Goal: Find specific page/section: Find specific page/section

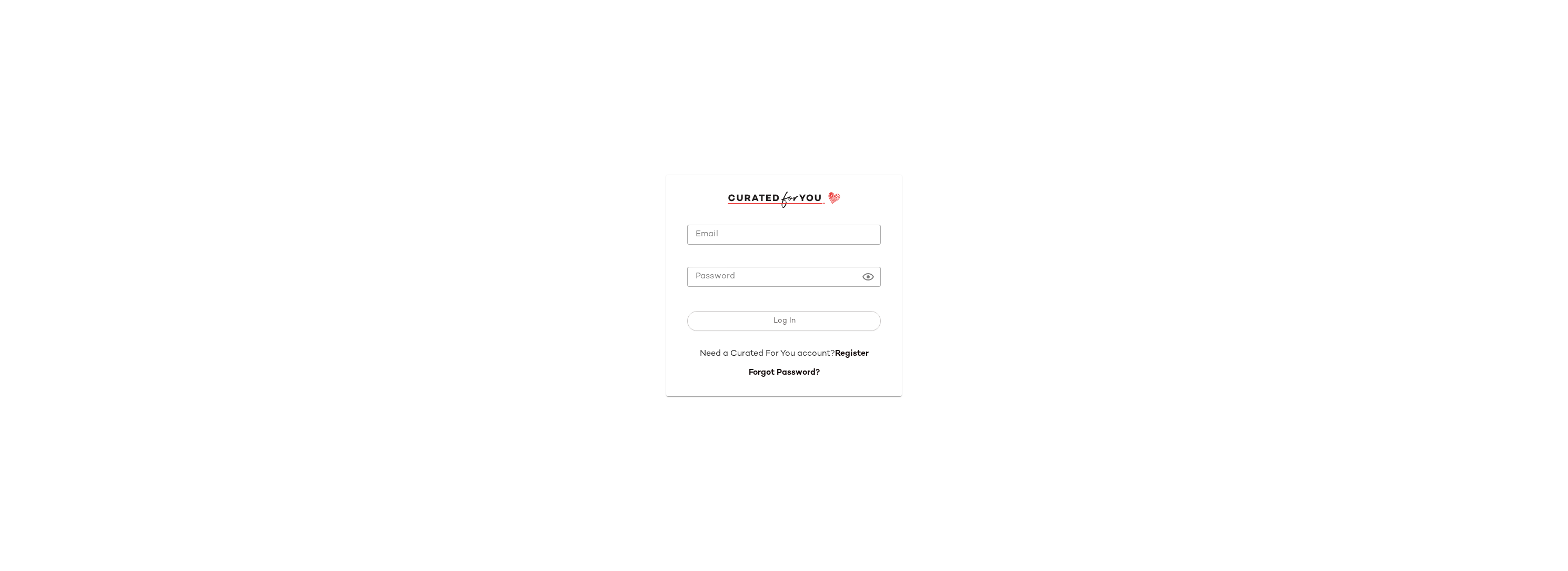
type input "**********"
click at [773, 318] on span "Log In" at bounding box center [783, 321] width 23 height 9
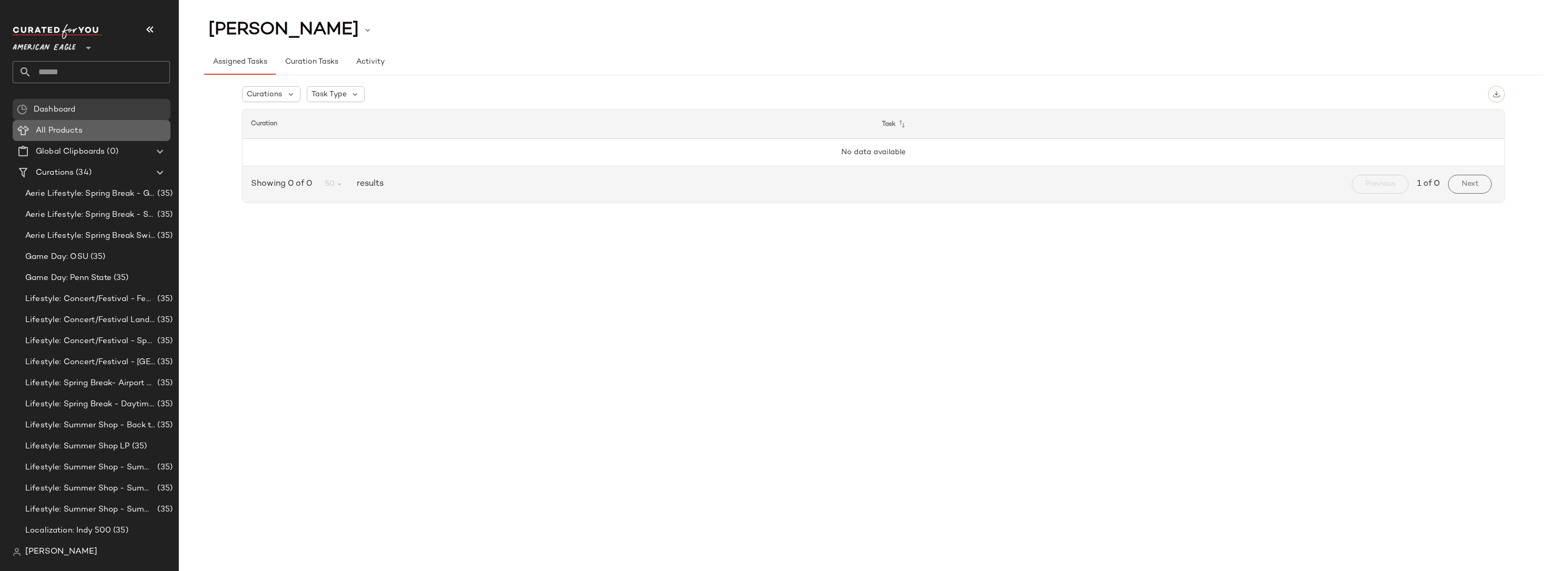
click at [54, 121] on Products "All Products" at bounding box center [91, 130] width 158 height 21
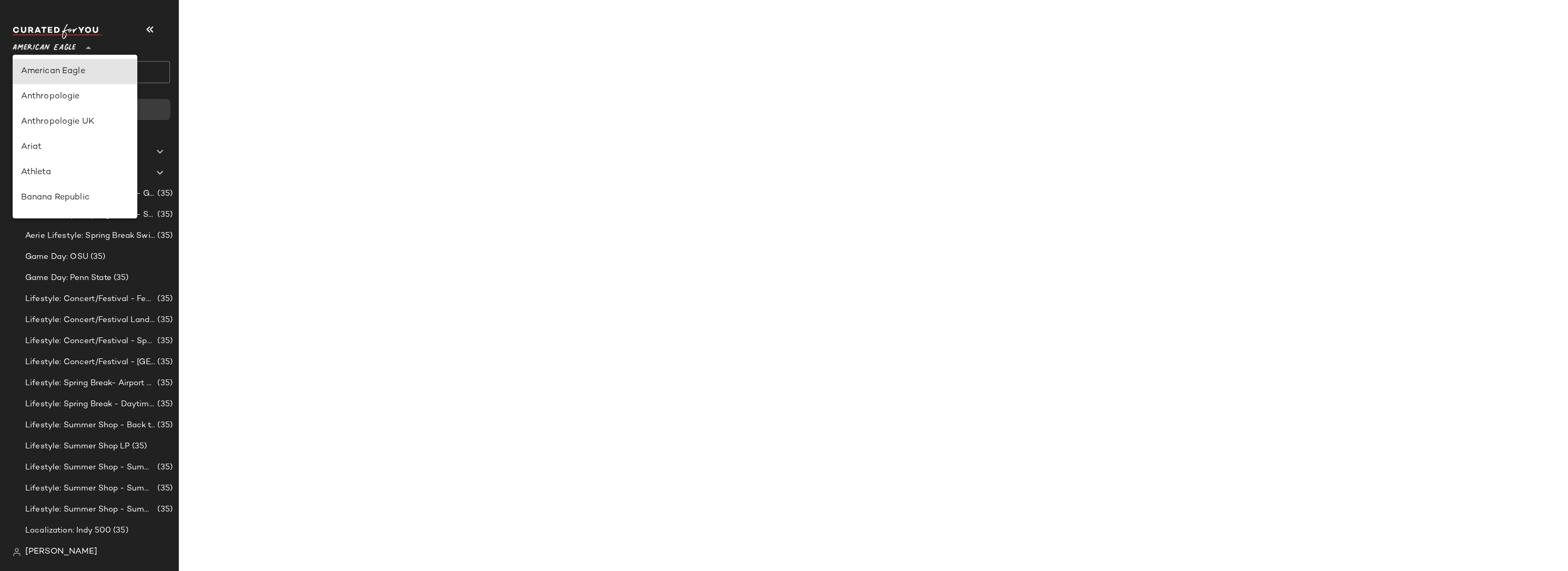
click at [52, 44] on span "American Eagle" at bounding box center [44, 45] width 63 height 19
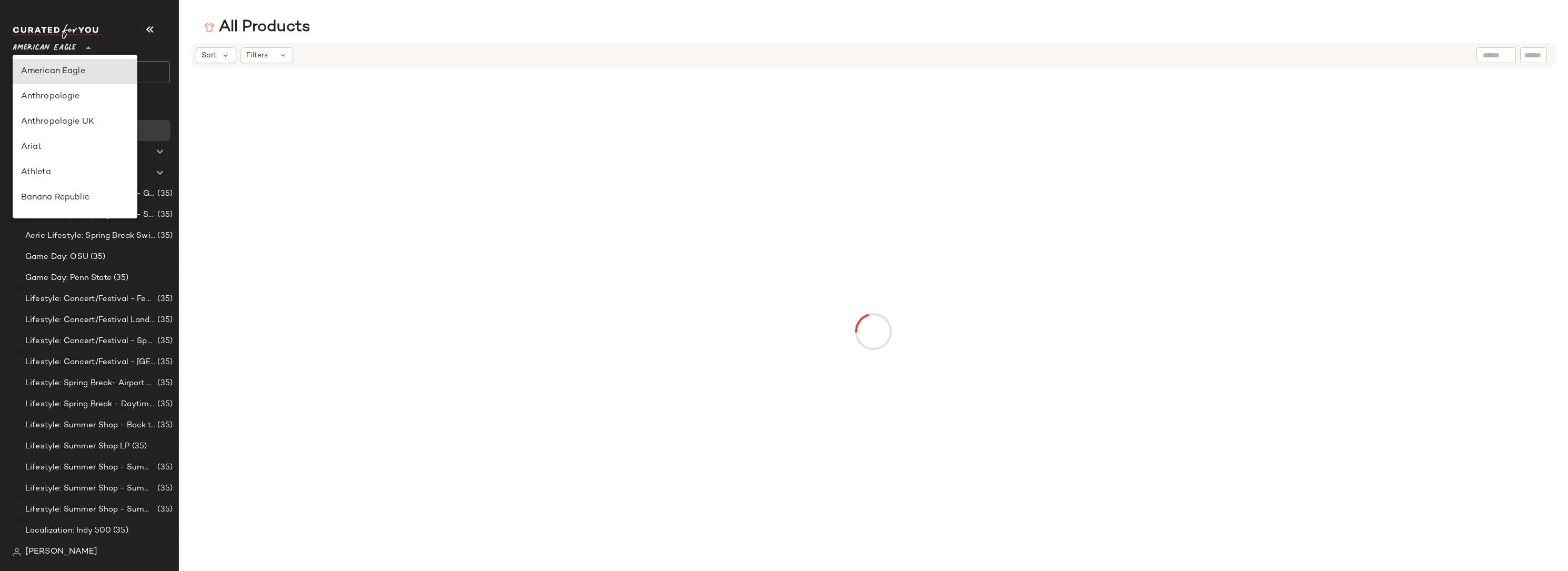
type input "**"
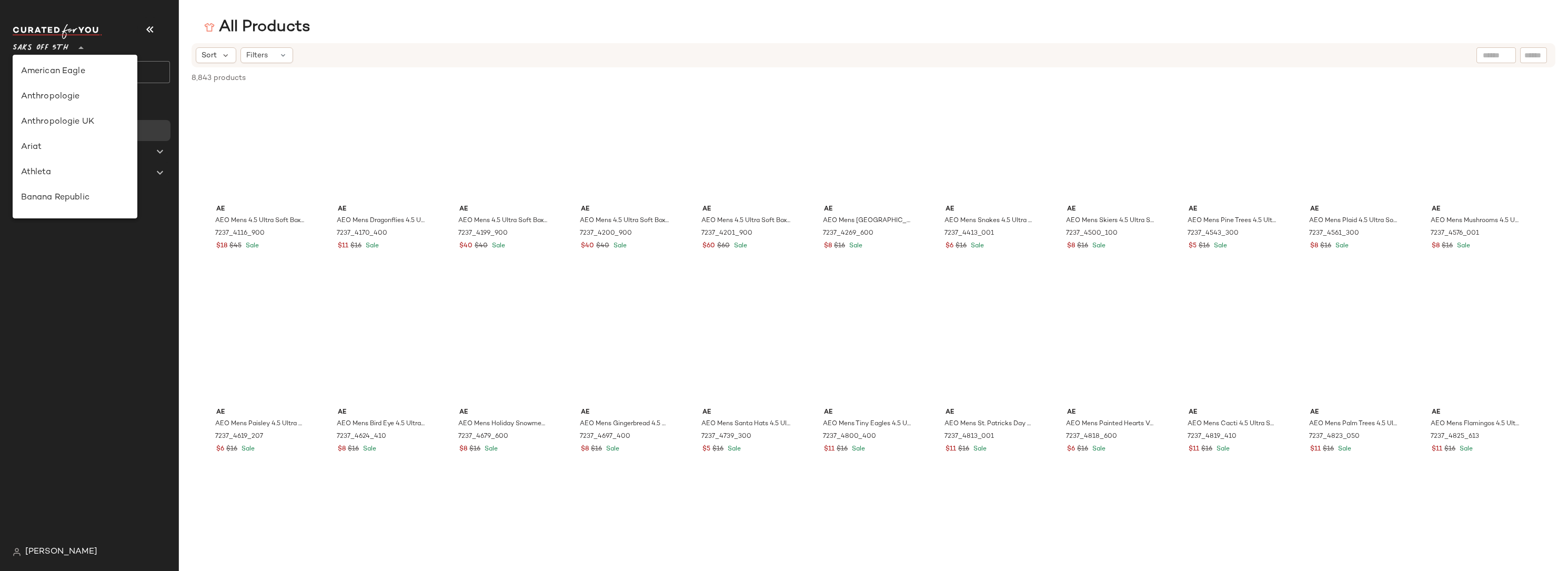
scroll to position [491, 0]
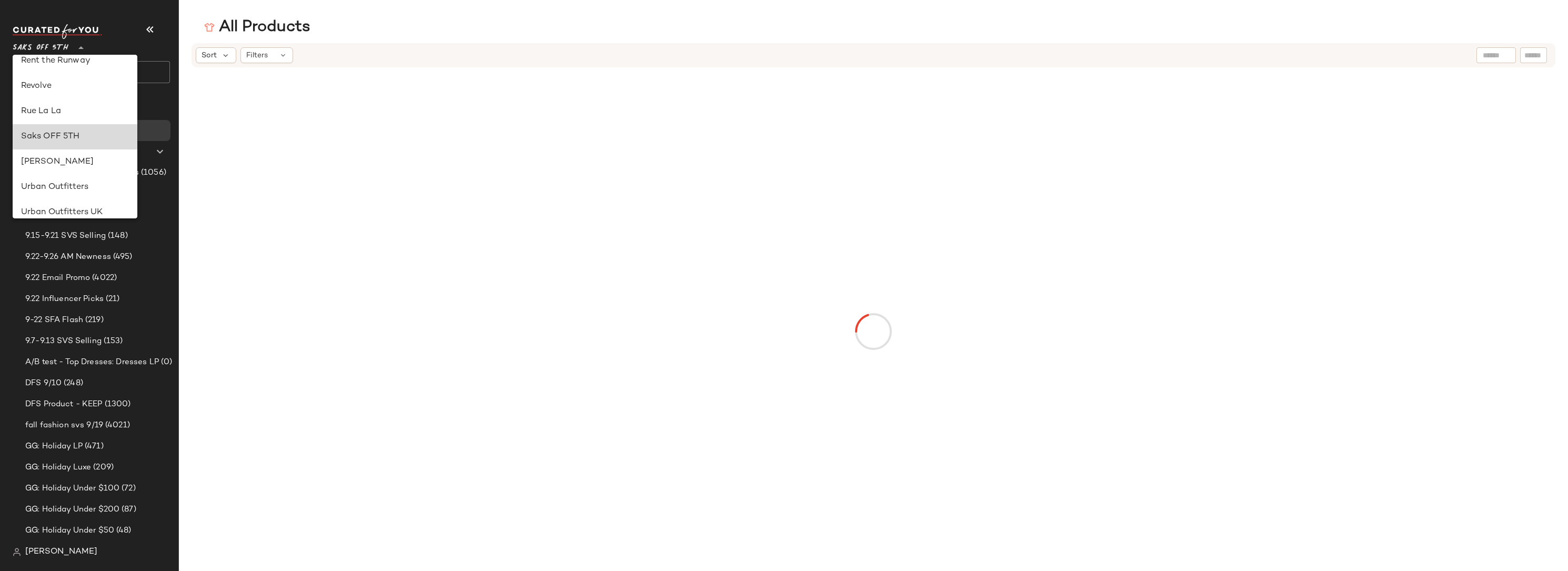
click at [58, 137] on div "Saks OFF 5TH" at bounding box center [75, 136] width 108 height 13
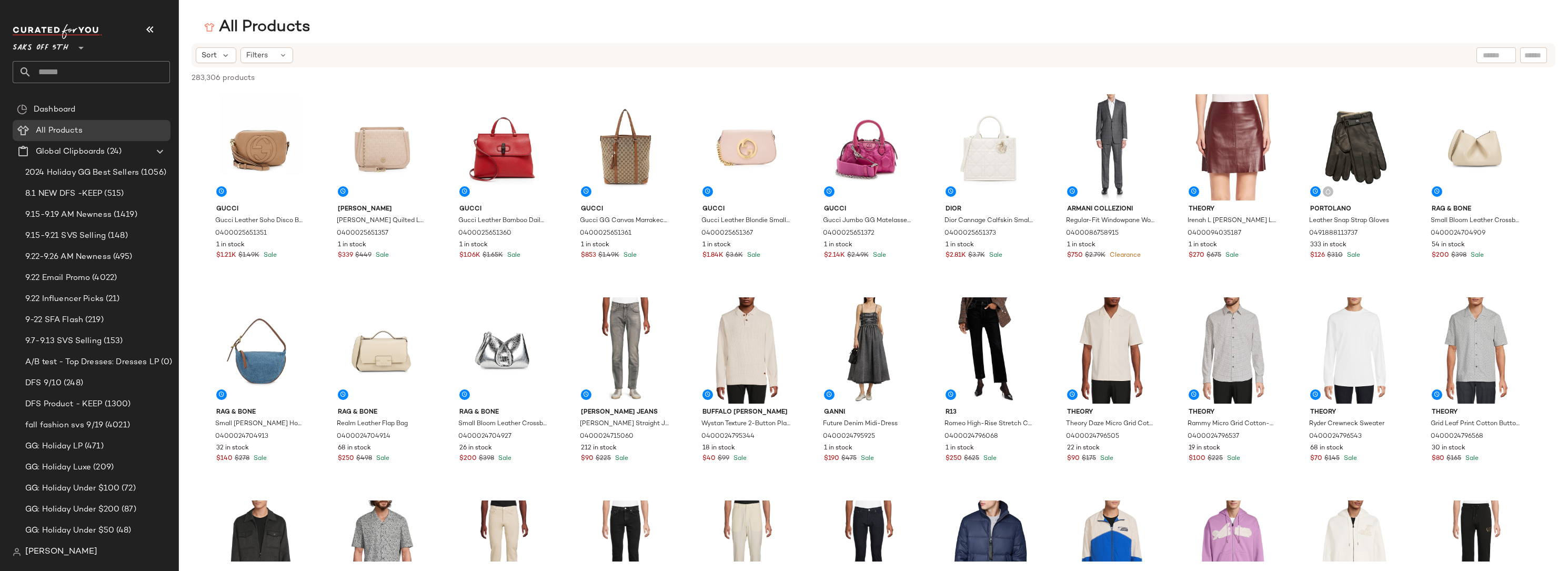
click at [165, 13] on nav "Saks OFF 5TH ** Dashboard All Products Global Clipboards (24) 2024 Holiday GG B…" at bounding box center [89, 286] width 179 height 571
click at [47, 71] on input "text" at bounding box center [100, 72] width 138 height 22
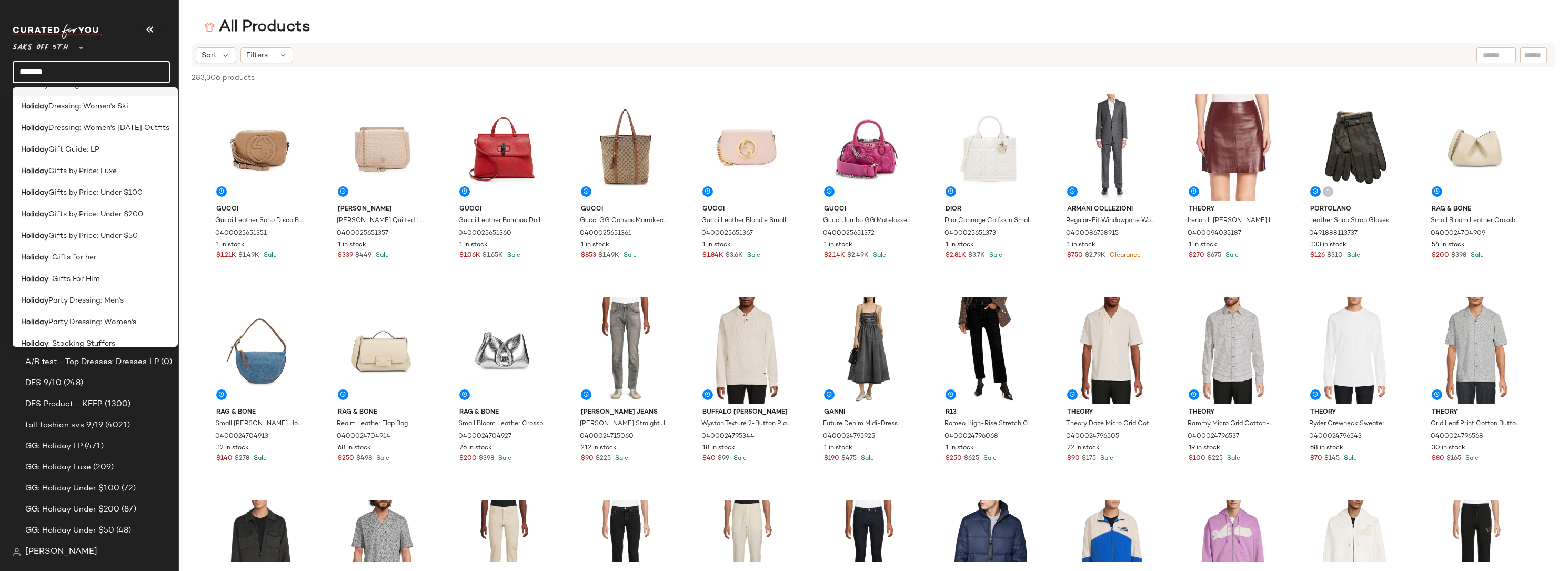
scroll to position [349, 0]
type input "*******"
click at [97, 168] on span "Gifts by Price: Luxe" at bounding box center [83, 163] width 68 height 11
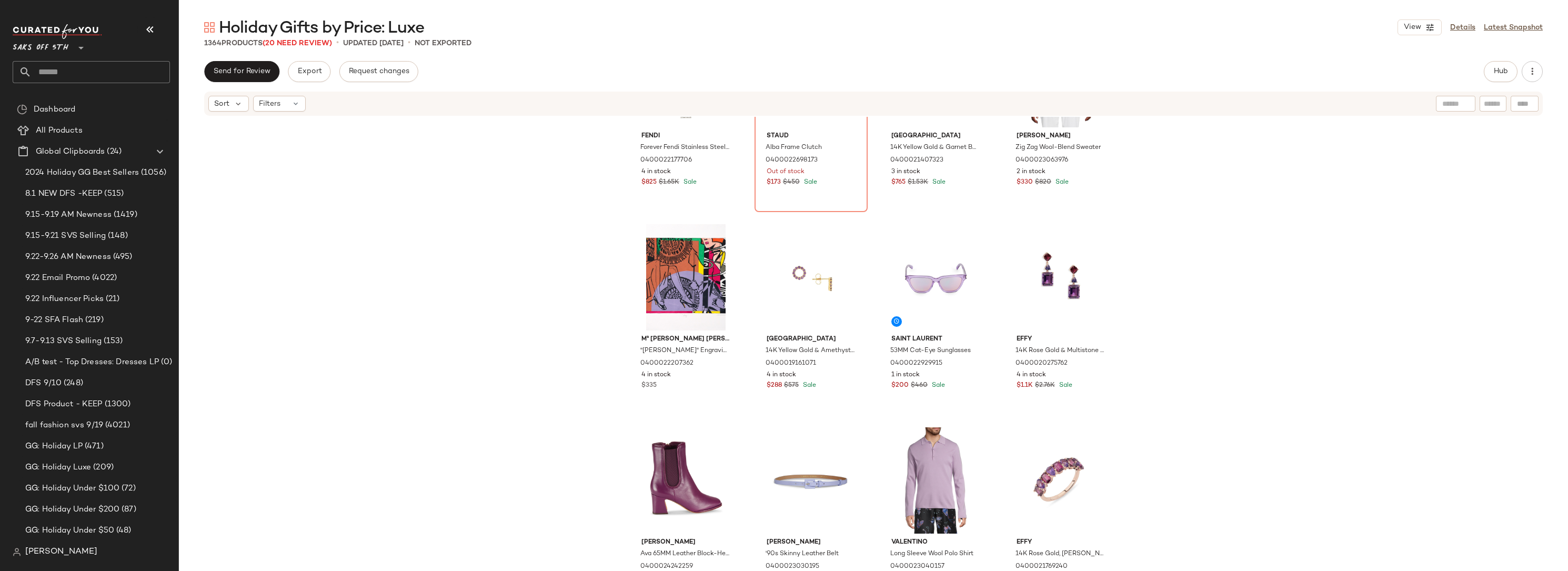
scroll to position [9053, 0]
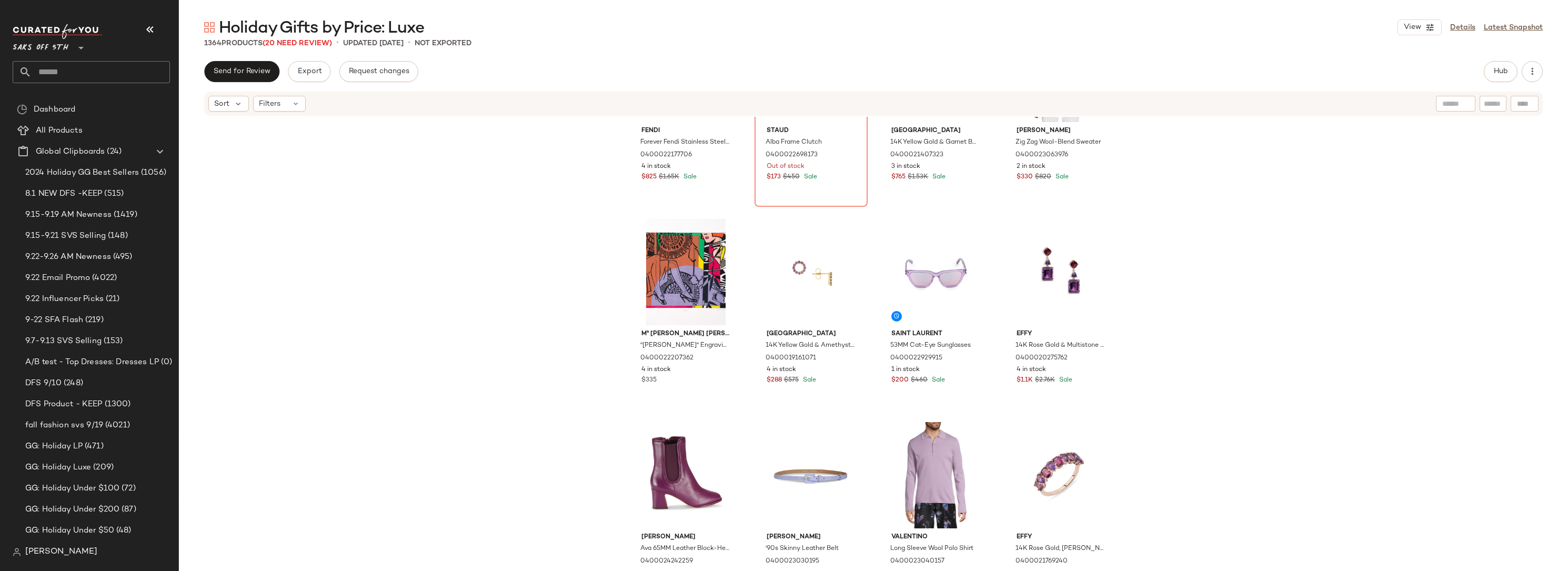
click at [1175, 289] on div "Fendi Forever Fendi Stainless Steel, 0.02 TCW Diamond Bracelet Watch/19MM 04000…" at bounding box center [873, 342] width 1389 height 451
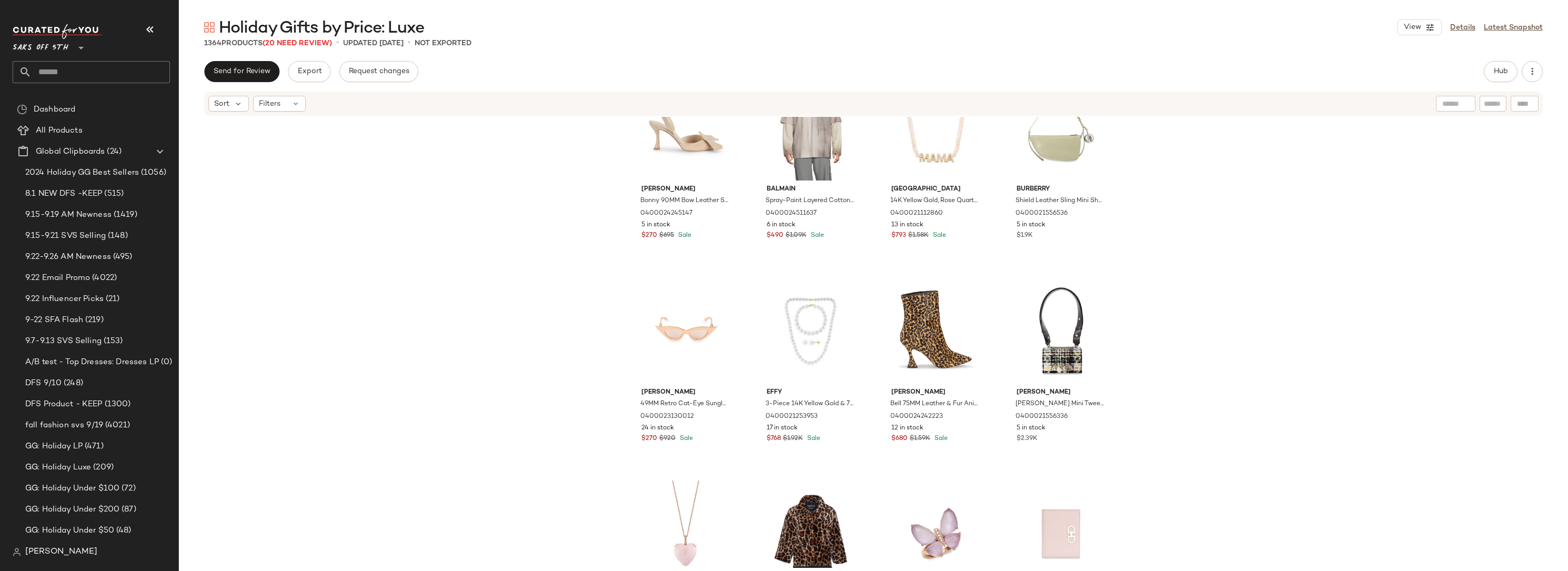
scroll to position [0, 0]
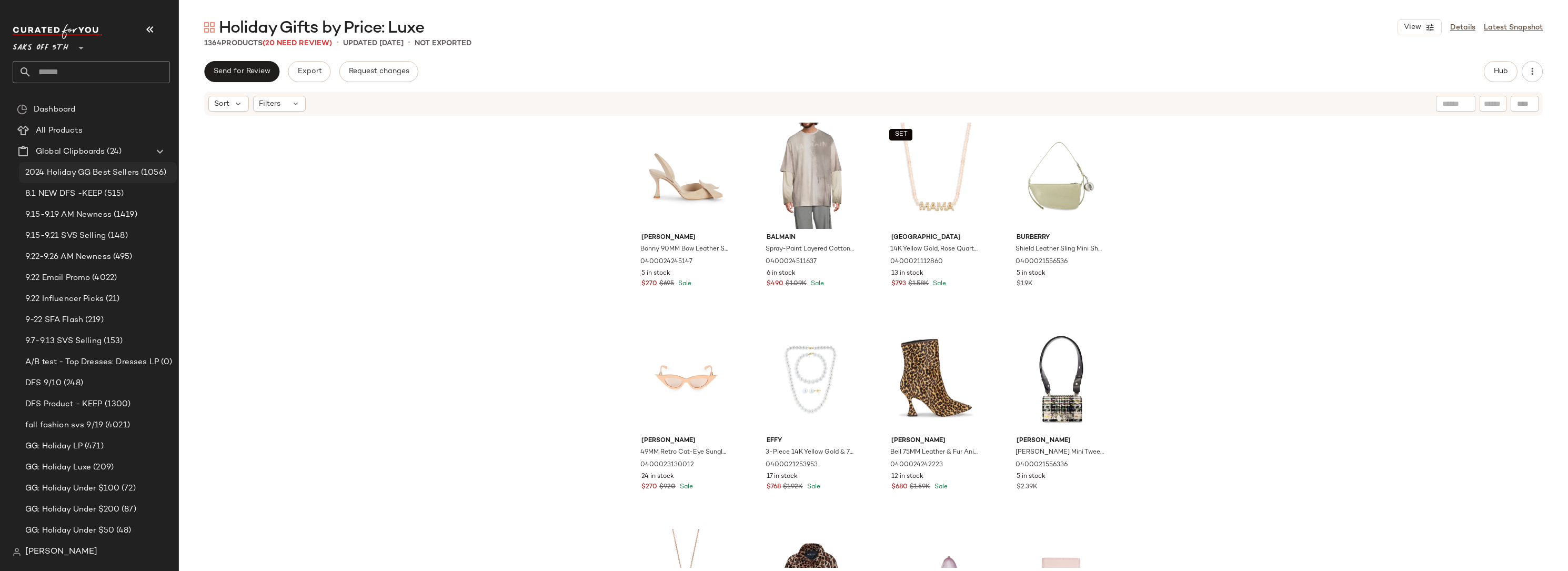
click at [82, 175] on span "2024 Holiday GG Best Sellers" at bounding box center [82, 173] width 114 height 12
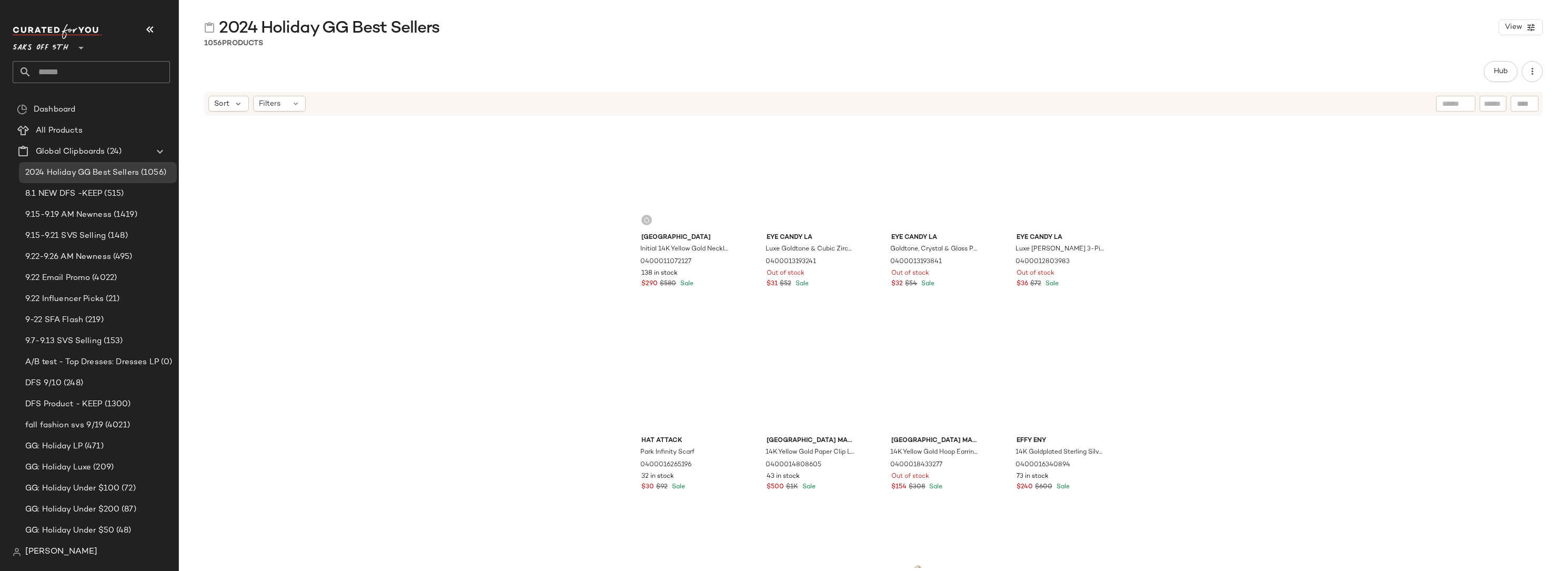
click at [1454, 169] on div "[GEOGRAPHIC_DATA] Initial 14K Yellow Gold Necklace 0400011072127 138 in stock $…" at bounding box center [873, 342] width 1389 height 451
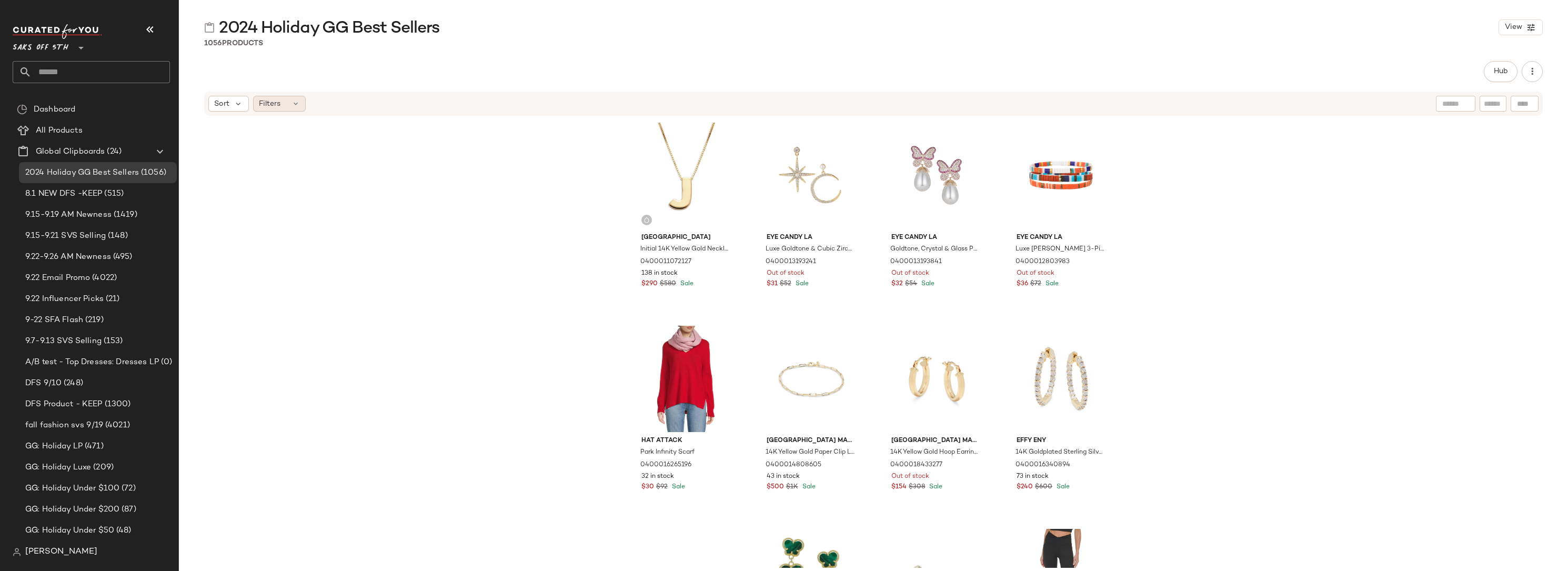
click at [273, 107] on span "Filters" at bounding box center [269, 104] width 21 height 11
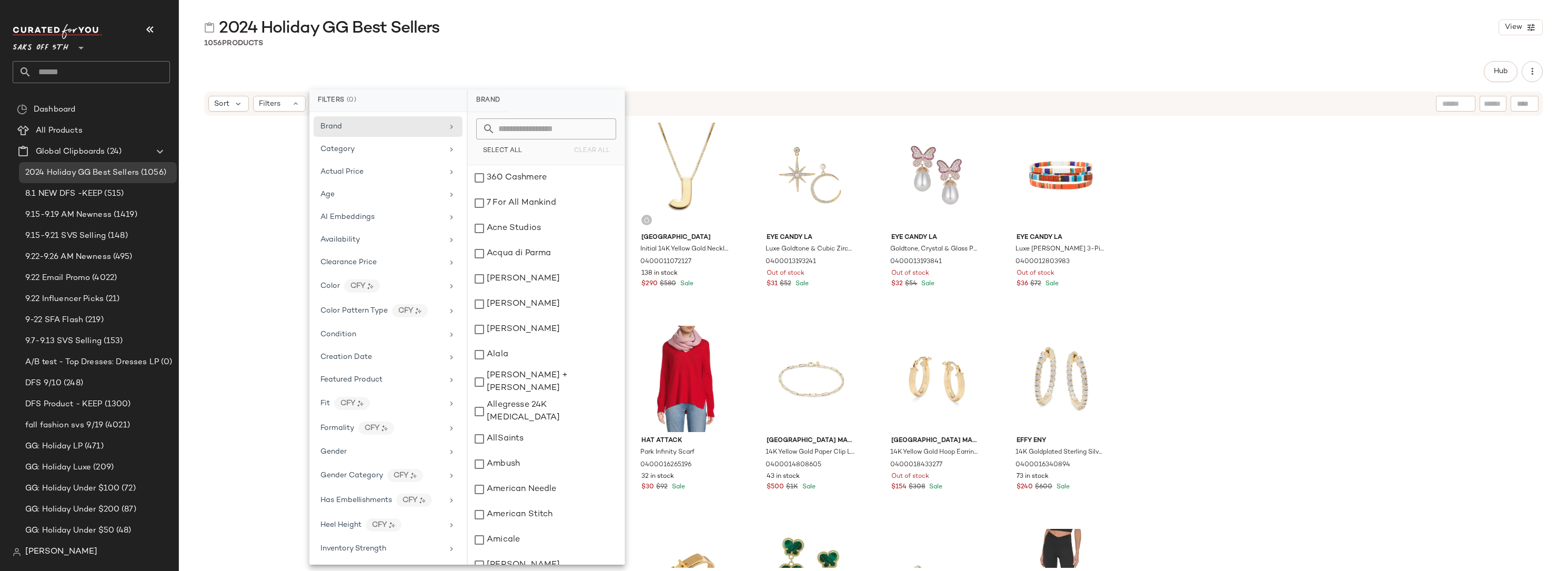
click at [1259, 215] on div "[GEOGRAPHIC_DATA] Initial 14K Yellow Gold Necklace 0400011072127 138 in stock $…" at bounding box center [873, 342] width 1389 height 451
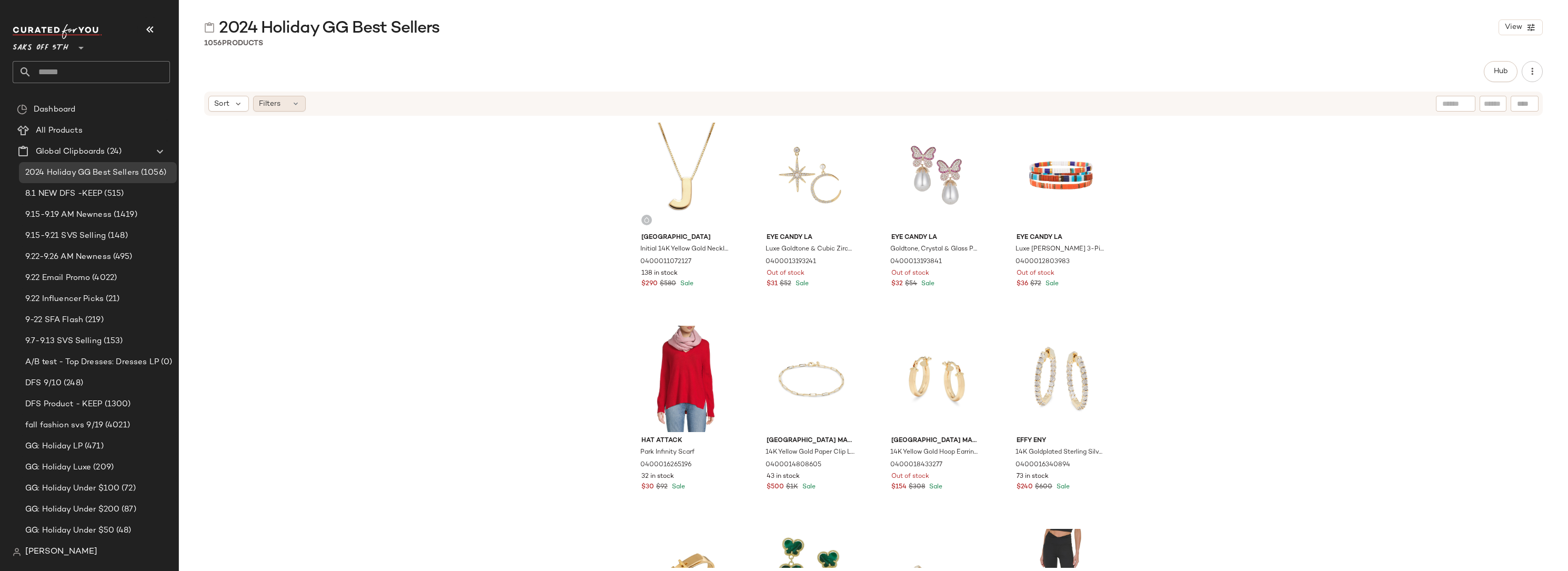
click at [282, 103] on div "Filters" at bounding box center [279, 103] width 52 height 16
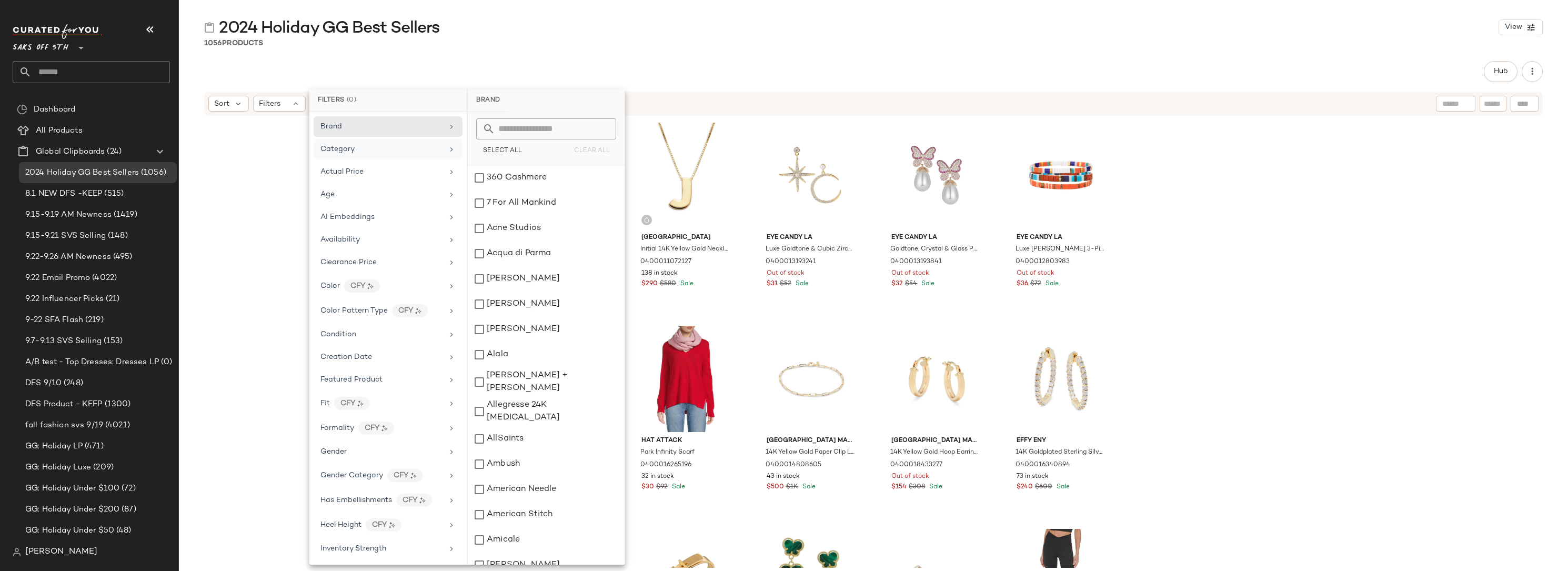
click at [368, 153] on div "Category" at bounding box center [381, 149] width 122 height 11
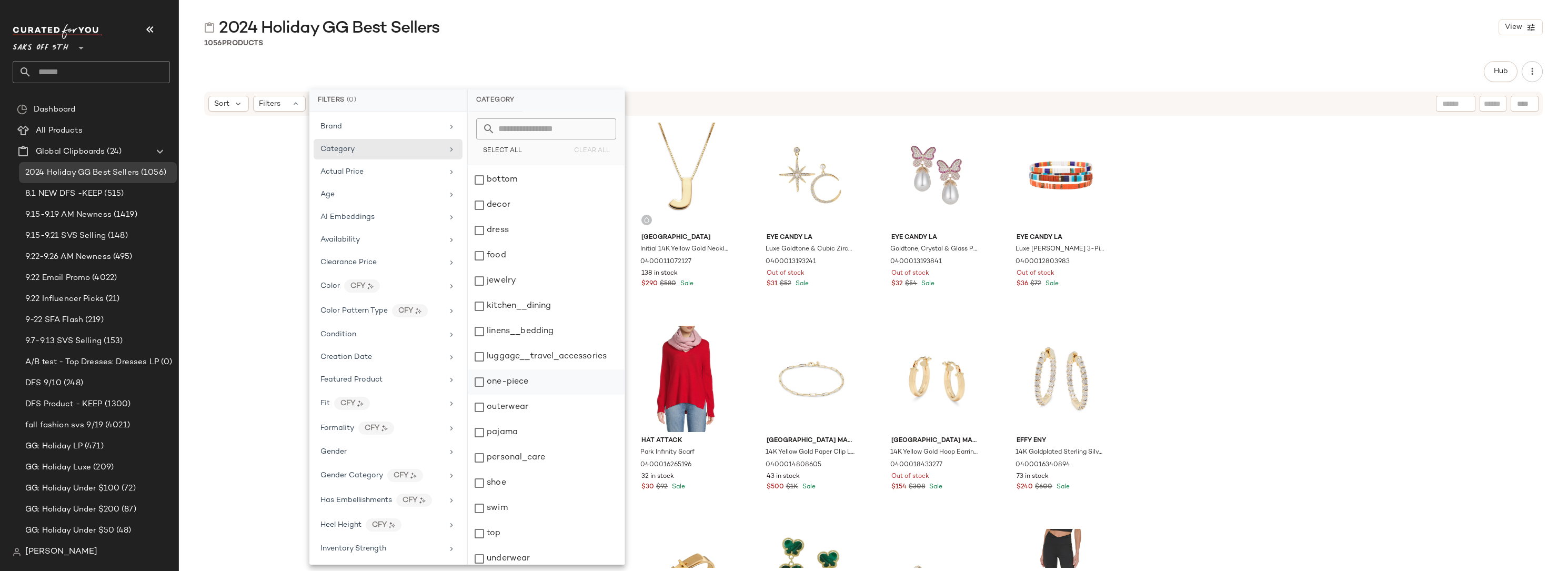
scroll to position [54, 0]
click at [518, 482] on div "shoe" at bounding box center [546, 477] width 157 height 25
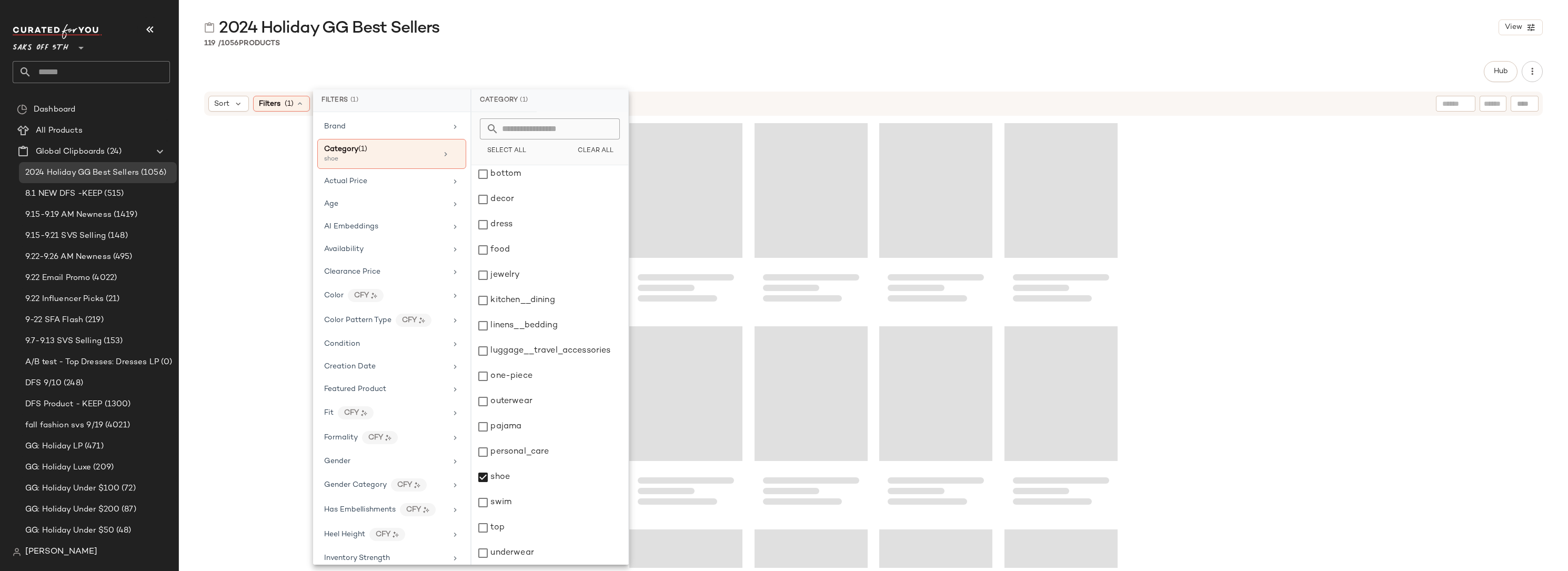
click at [1269, 254] on div at bounding box center [873, 342] width 1389 height 451
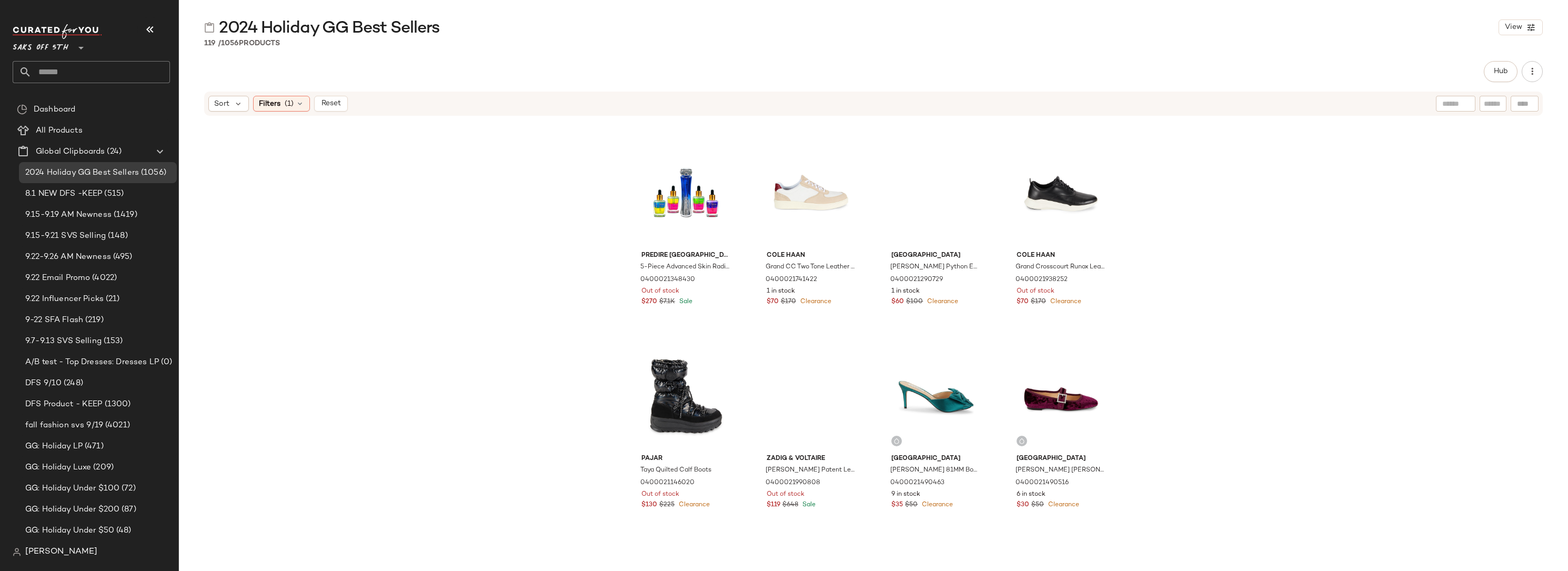
scroll to position [2901, 0]
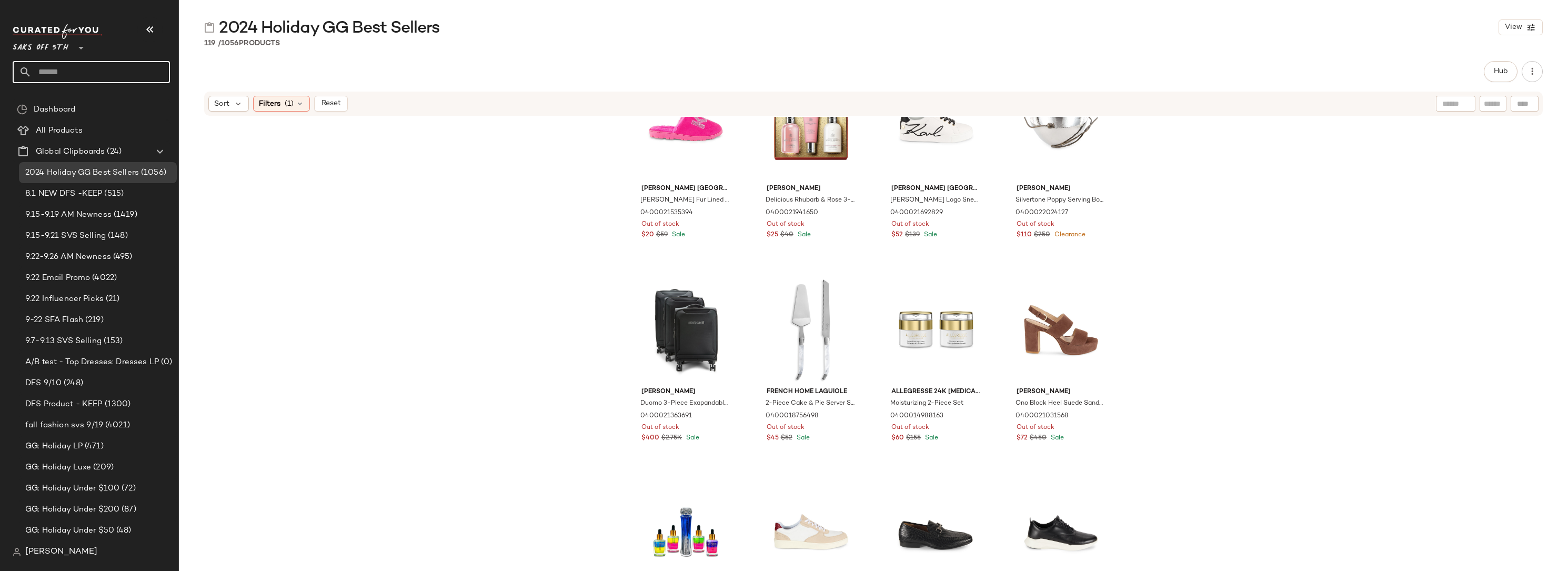
click at [65, 72] on input "text" at bounding box center [100, 72] width 138 height 22
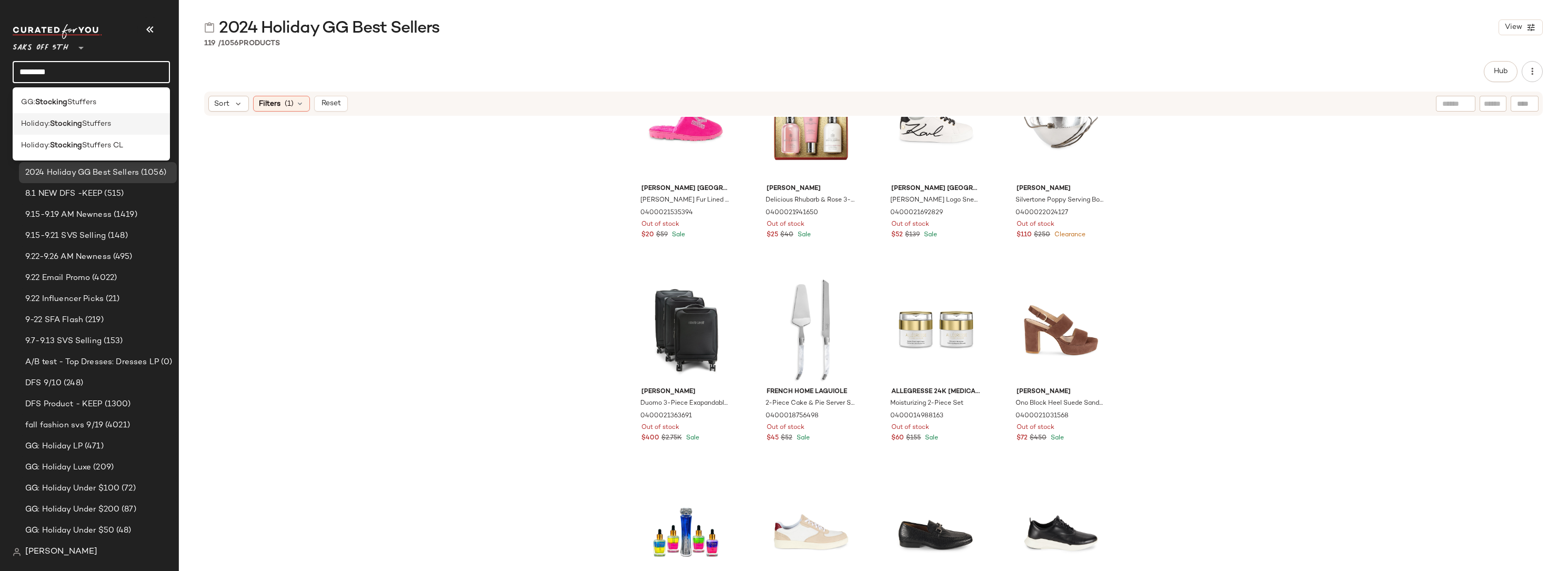
type input "********"
click at [78, 118] on b "Stocking" at bounding box center [66, 124] width 32 height 11
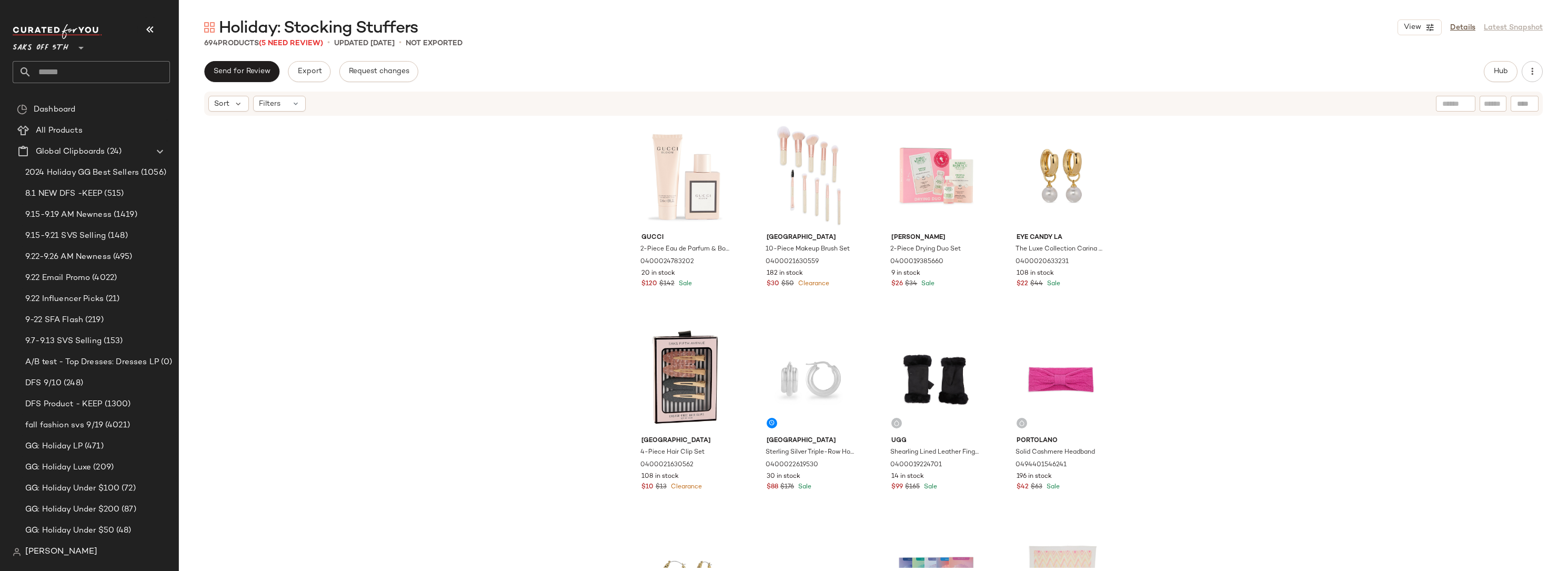
click at [547, 285] on div "Gucci 2-Piece Eau de Parfum & Body Lotion Set 0400024783202 20 in stock $120 $1…" at bounding box center [873, 342] width 1389 height 451
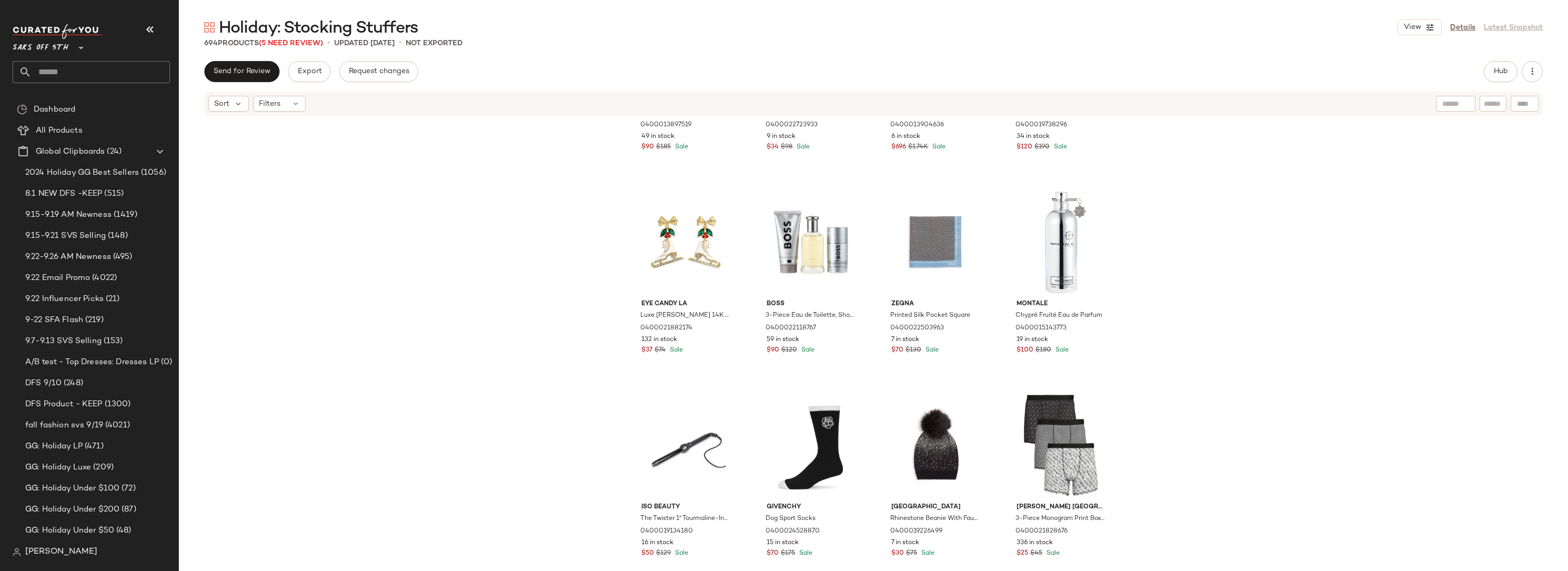
scroll to position [13161, 0]
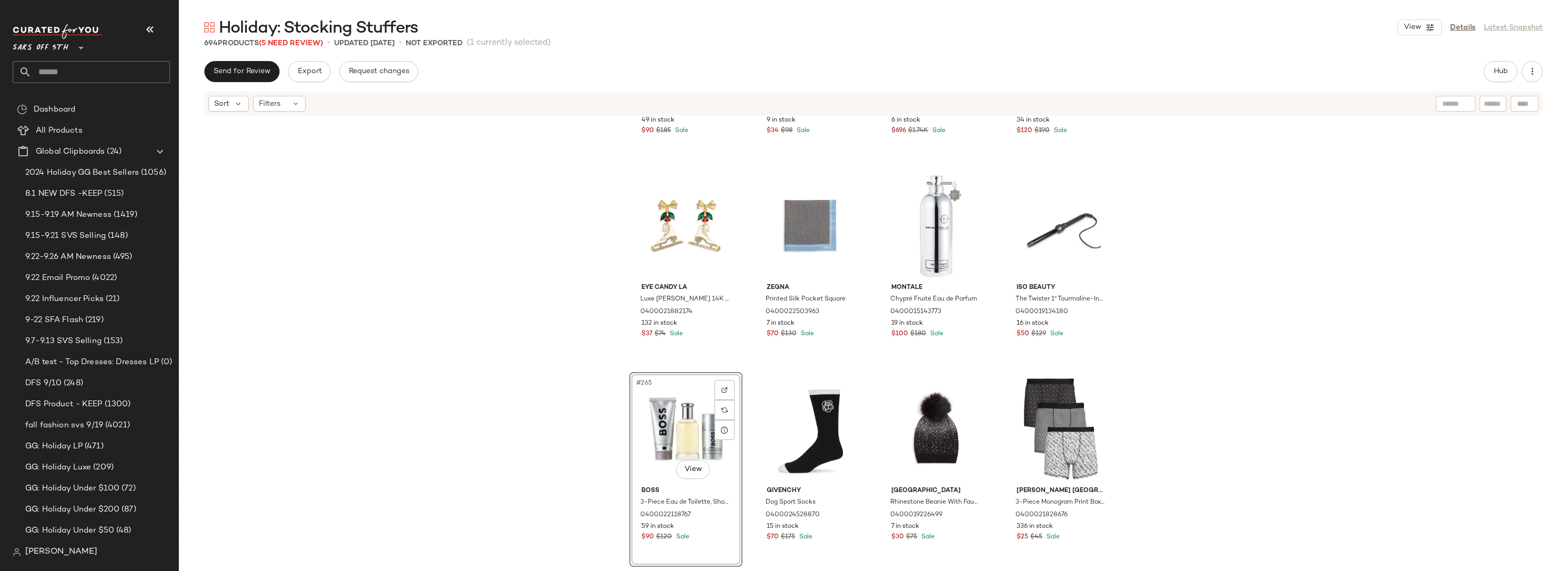
click at [1236, 237] on div "[PERSON_NAME] Logo Leather Compact Wallet 0400013897519 49 in stock $90 $185 Sa…" at bounding box center [873, 342] width 1389 height 451
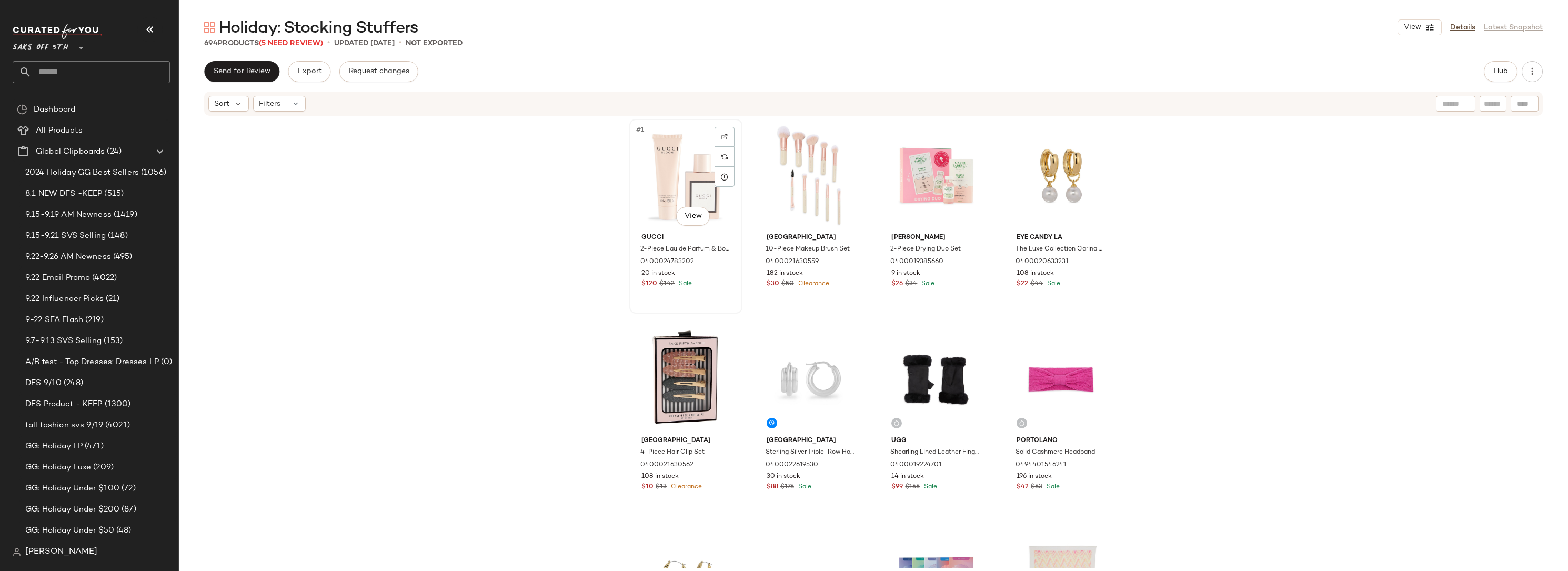
click at [634, 165] on div "#1 View" at bounding box center [686, 175] width 106 height 107
click at [1042, 349] on div "#8 View" at bounding box center [1061, 379] width 106 height 107
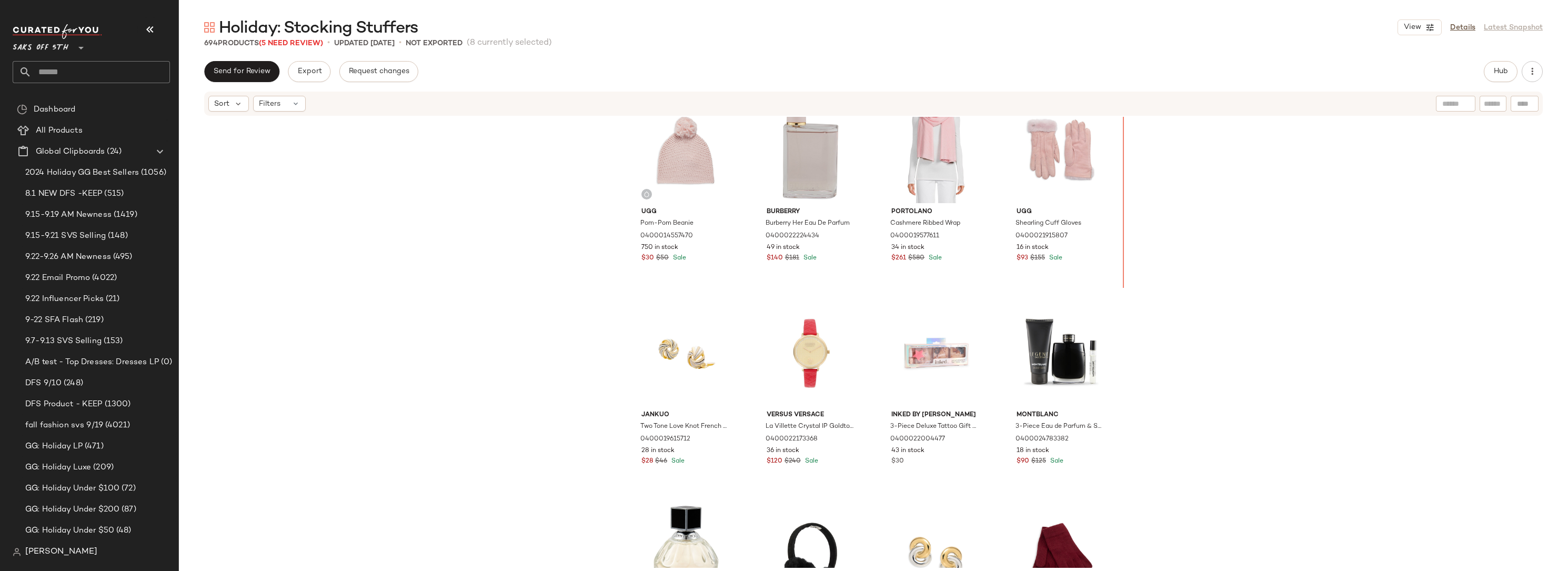
scroll to position [1042, 0]
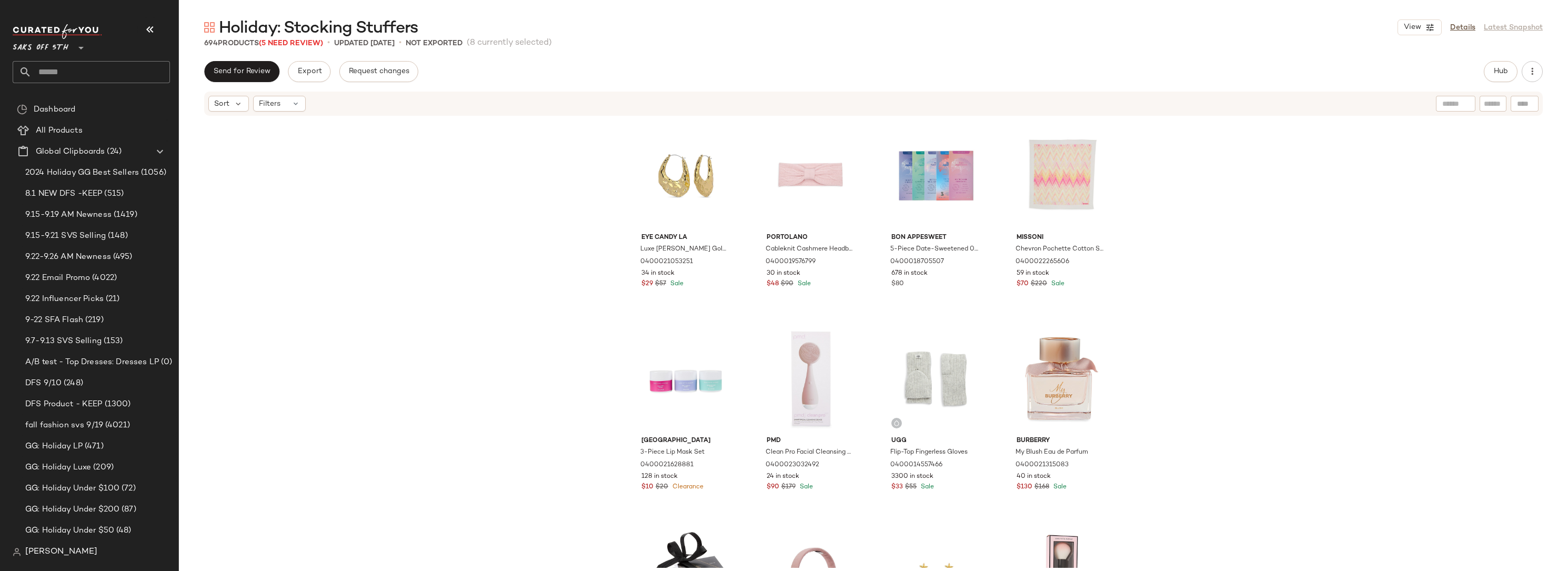
click at [1303, 182] on div "Eye Candy LA Luxe [PERSON_NAME] Goldtone Hammered Drop Earrings 0400021053251 3…" at bounding box center [873, 342] width 1389 height 451
click at [509, 250] on div "Eye Candy LA Luxe [PERSON_NAME] Goldtone Hammered Drop Earrings 0400021053251 3…" at bounding box center [873, 342] width 1389 height 451
click at [532, 180] on div "Eye Candy LA Luxe [PERSON_NAME] Goldtone Hammered Drop Earrings 0400021053251 3…" at bounding box center [873, 342] width 1389 height 451
click at [464, 222] on div "Eye Candy LA Luxe [PERSON_NAME] Goldtone Hammered Drop Earrings 0400021053251 3…" at bounding box center [873, 342] width 1389 height 451
click at [507, 204] on div "Eye Candy LA Luxe [PERSON_NAME] Goldtone Hammered Drop Earrings 0400021053251 3…" at bounding box center [873, 342] width 1389 height 451
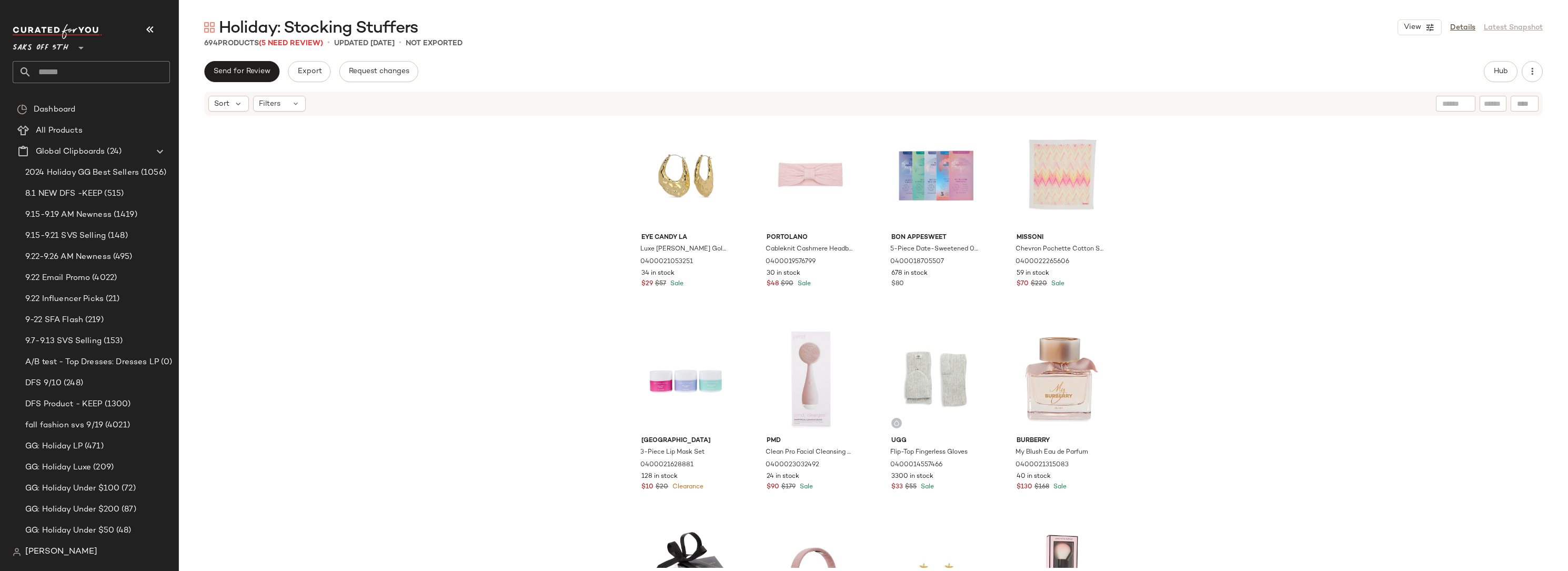
click at [475, 243] on div "Eye Candy LA Luxe [PERSON_NAME] Goldtone Hammered Drop Earrings 0400021053251 3…" at bounding box center [873, 342] width 1389 height 451
click at [469, 222] on div "Eye Candy LA Luxe [PERSON_NAME] Goldtone Hammered Drop Earrings 0400021053251 3…" at bounding box center [873, 342] width 1389 height 451
